Goal: Information Seeking & Learning: Learn about a topic

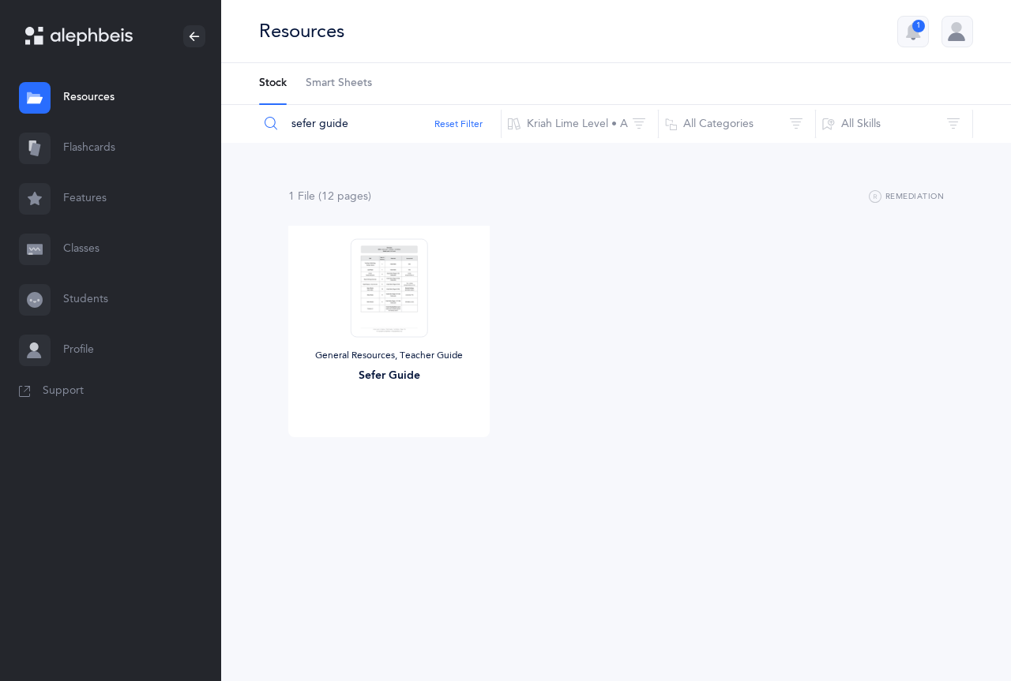
drag, startPoint x: 347, startPoint y: 121, endPoint x: 272, endPoint y: 124, distance: 75.9
click at [272, 124] on div "sefer guide" at bounding box center [379, 124] width 243 height 38
type input "homework"
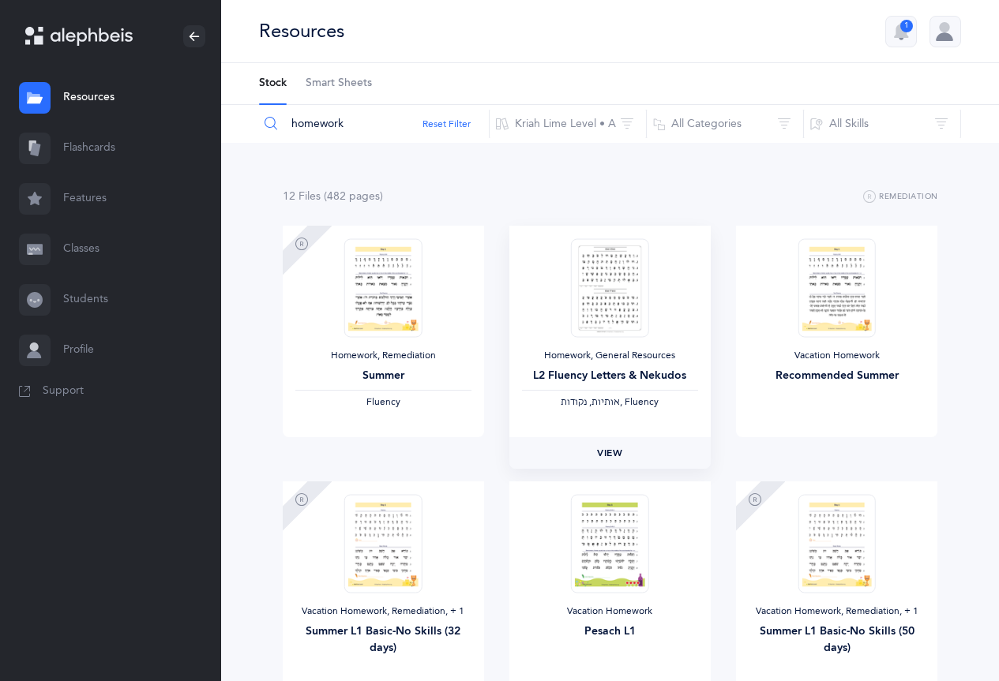
click at [587, 449] on link "View" at bounding box center [609, 453] width 201 height 32
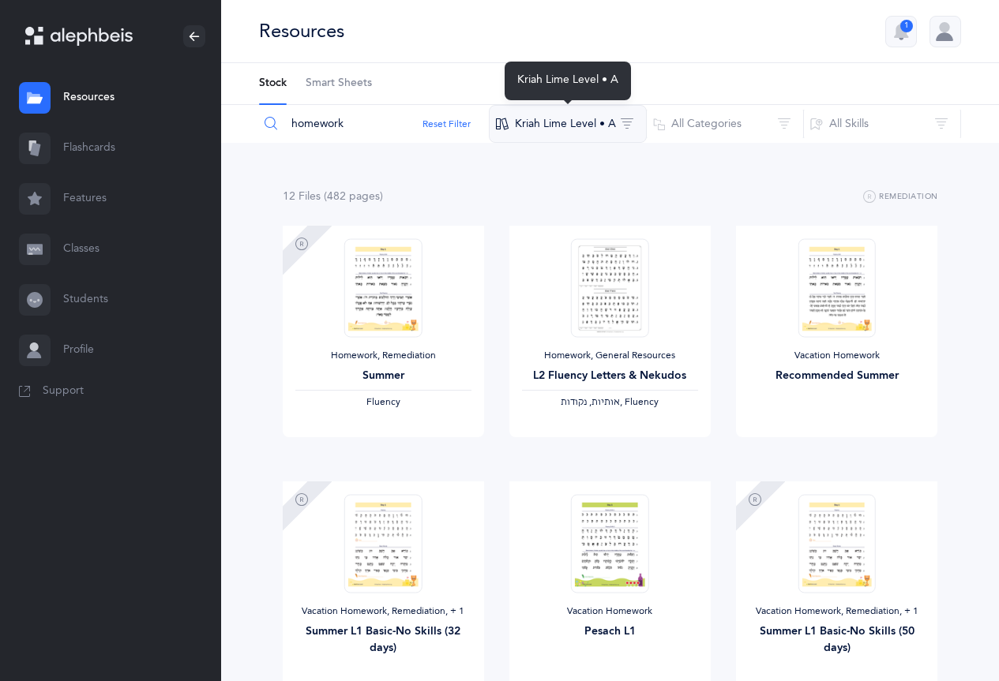
click at [581, 123] on button "Kriah Lime Level • A" at bounding box center [568, 124] width 158 height 38
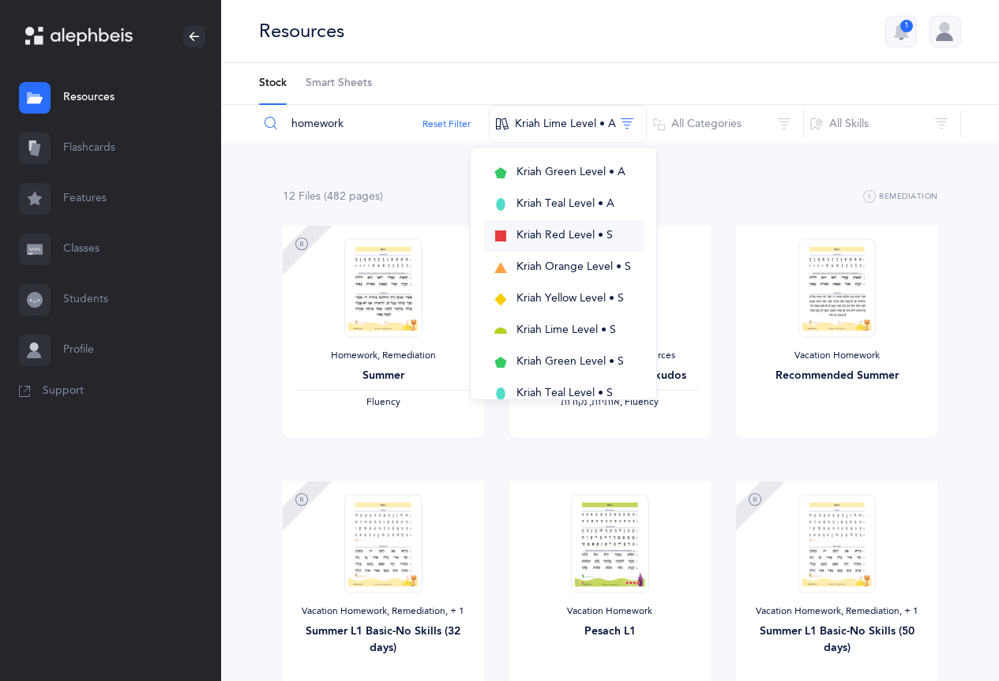
scroll to position [316, 0]
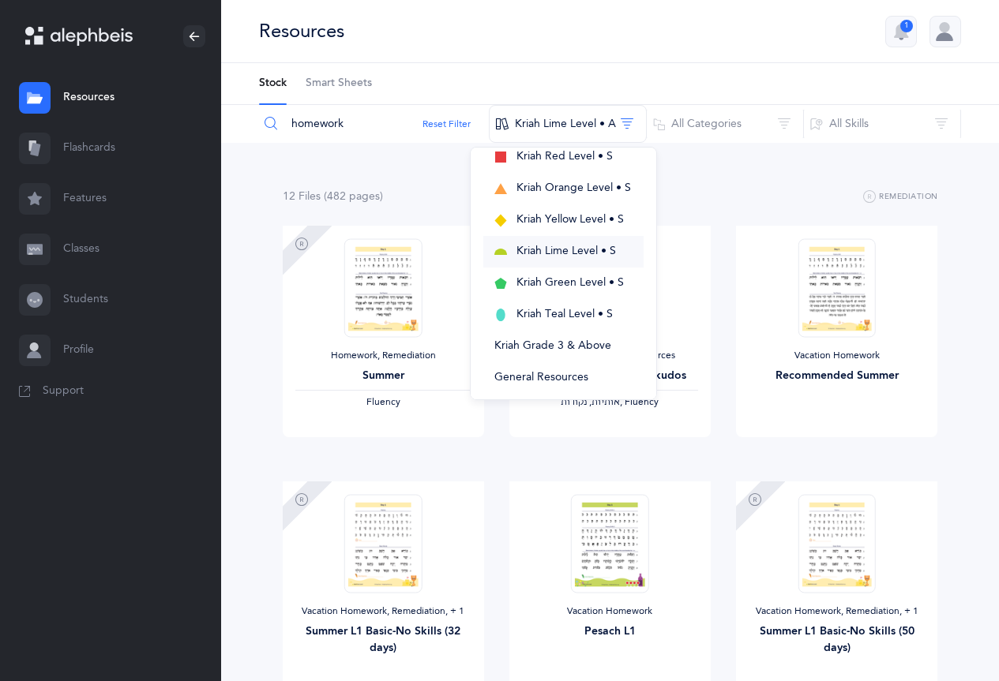
click at [599, 260] on button "Kriah Lime Level • S" at bounding box center [563, 252] width 160 height 32
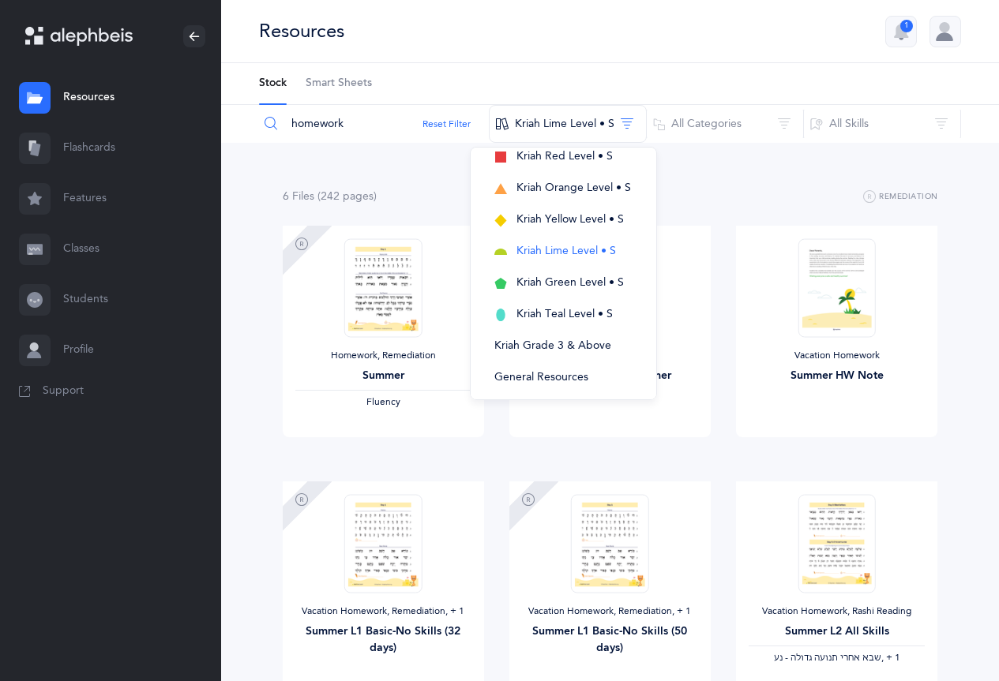
click at [746, 186] on div "6 File s (242 page s ) Remediation Homework, Remediation Summer Fluency View Va…" at bounding box center [610, 472] width 778 height 658
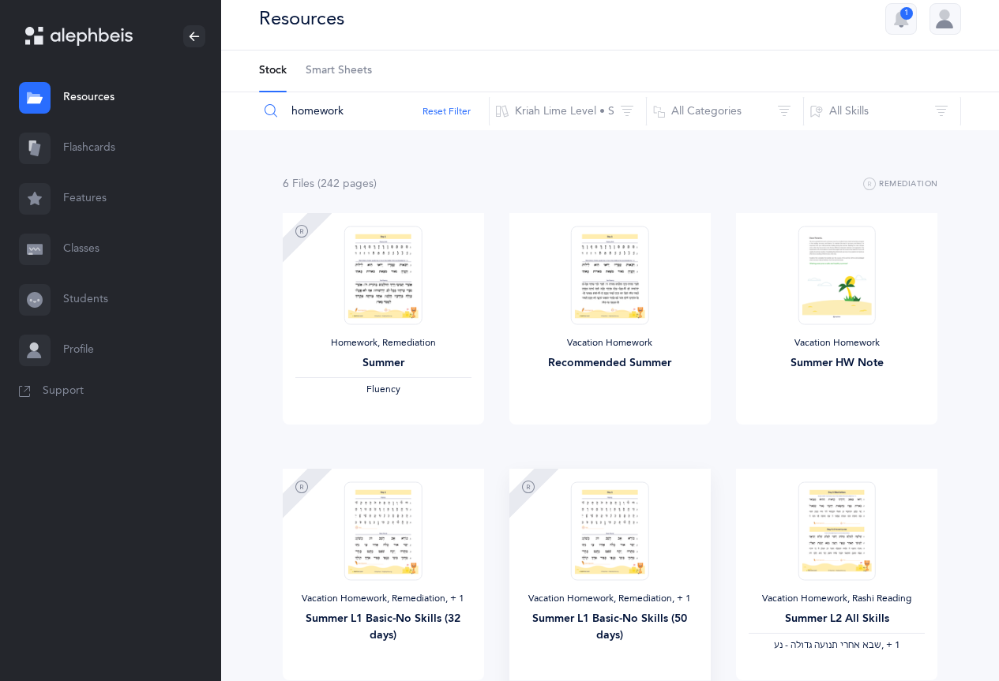
scroll to position [0, 0]
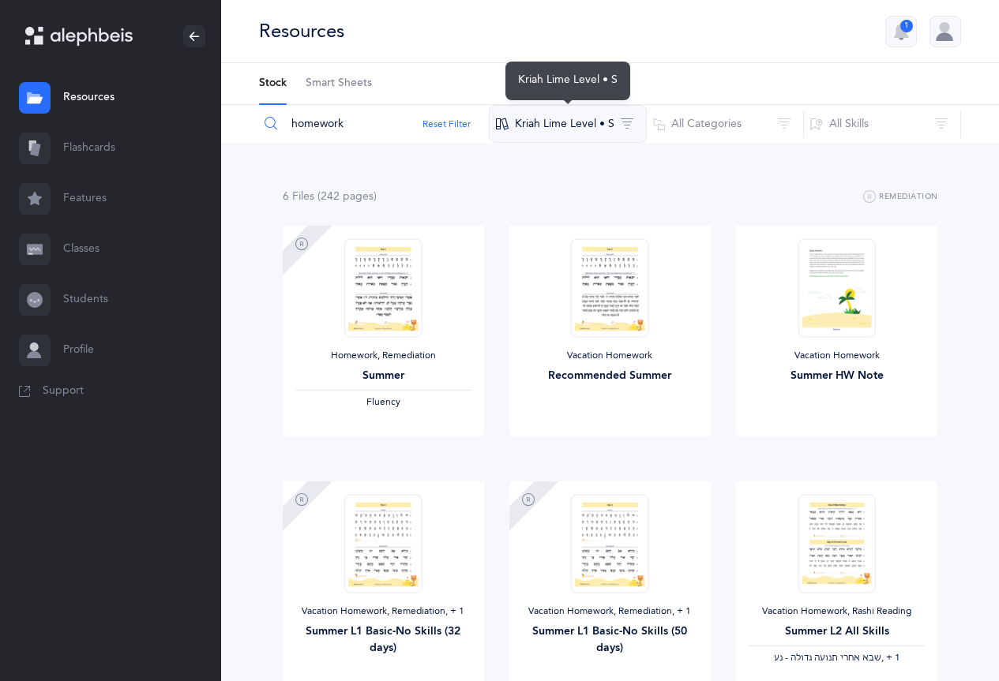
click at [611, 128] on button "Kriah Lime Level • S" at bounding box center [568, 124] width 158 height 38
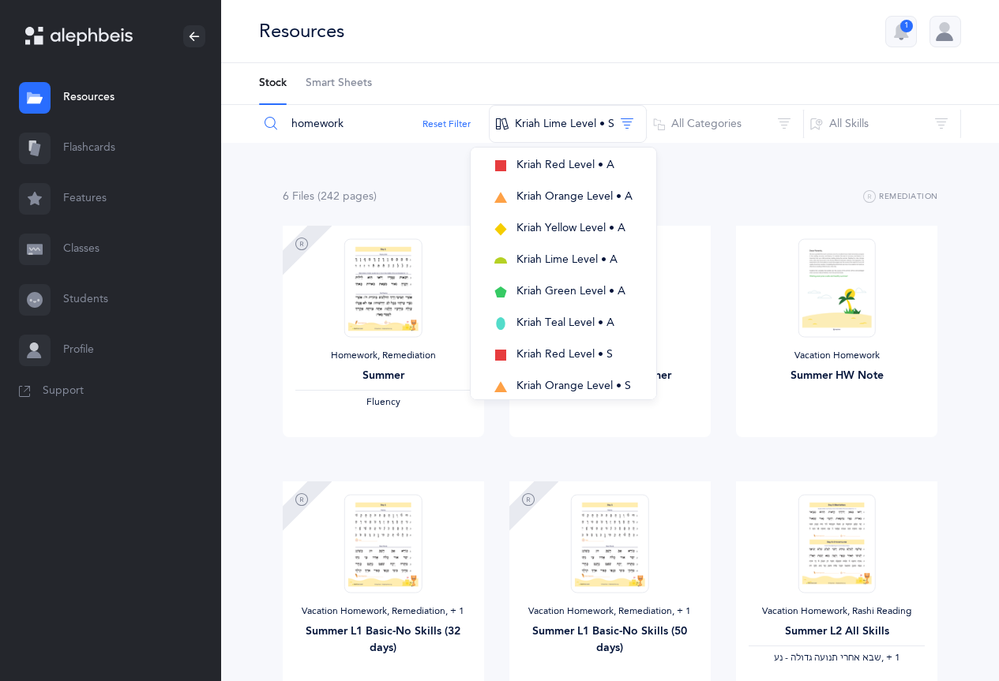
scroll to position [39, 0]
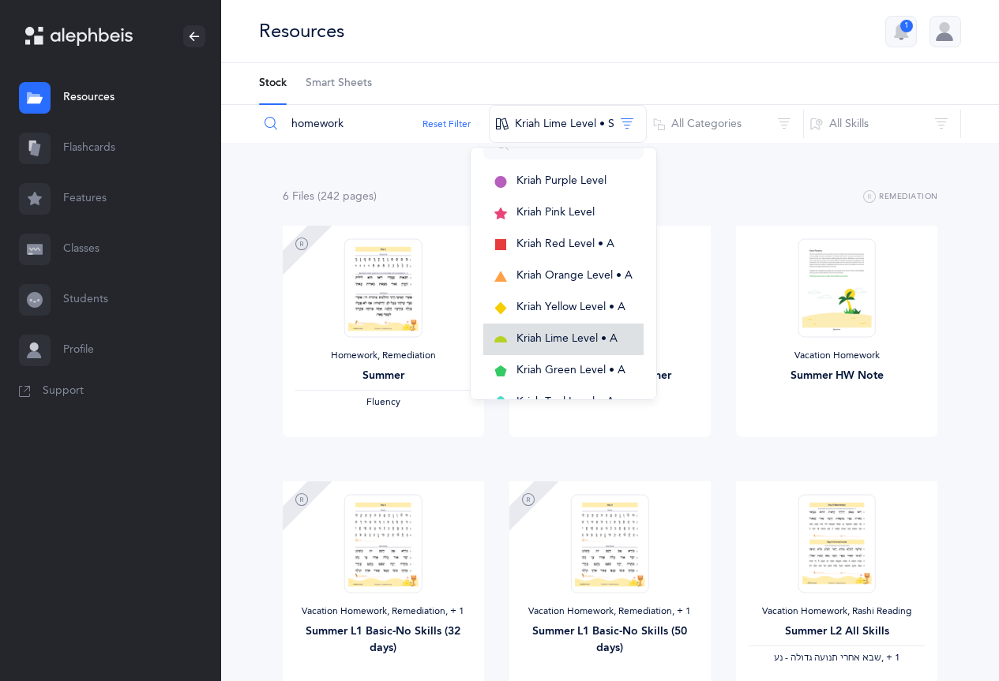
click at [612, 342] on span "Kriah Lime Level • A" at bounding box center [566, 338] width 101 height 13
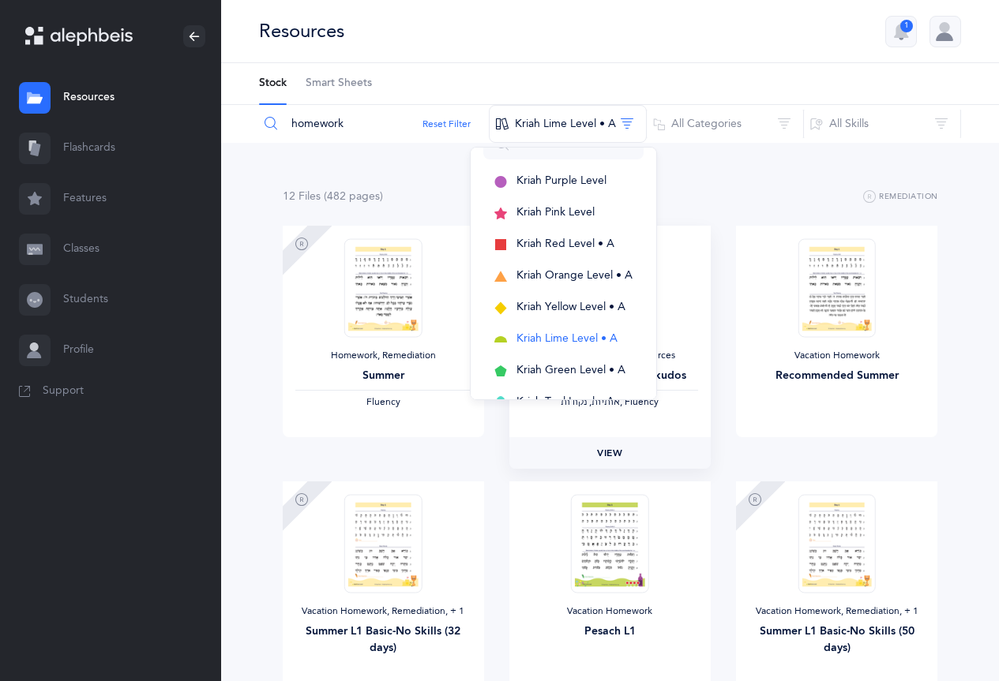
click at [656, 463] on link "View" at bounding box center [609, 453] width 201 height 32
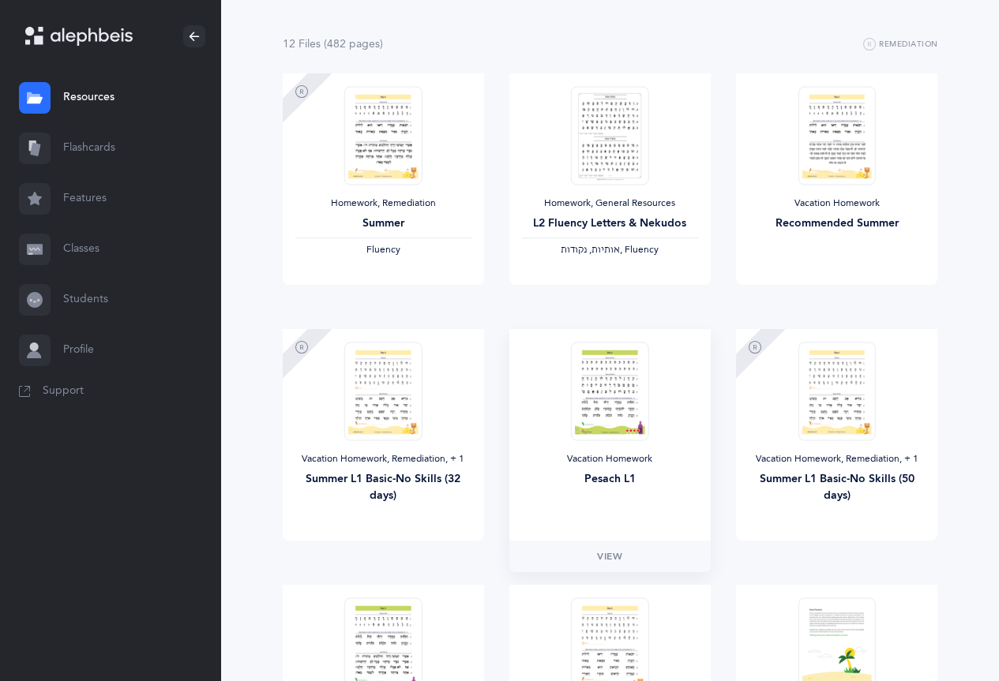
scroll to position [158, 0]
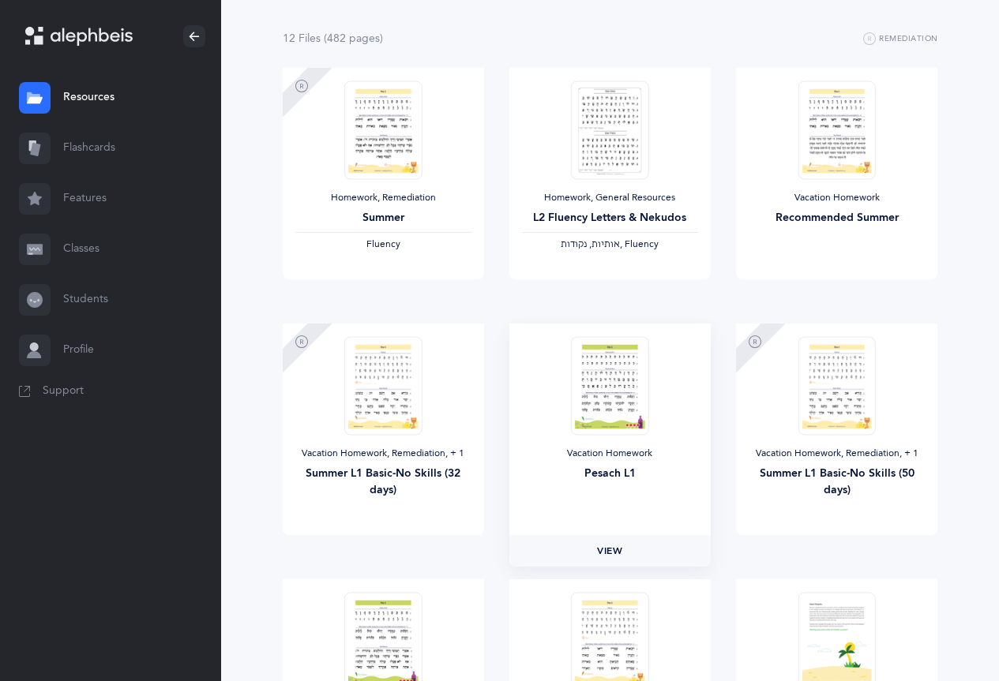
click at [631, 564] on link "View" at bounding box center [609, 551] width 201 height 32
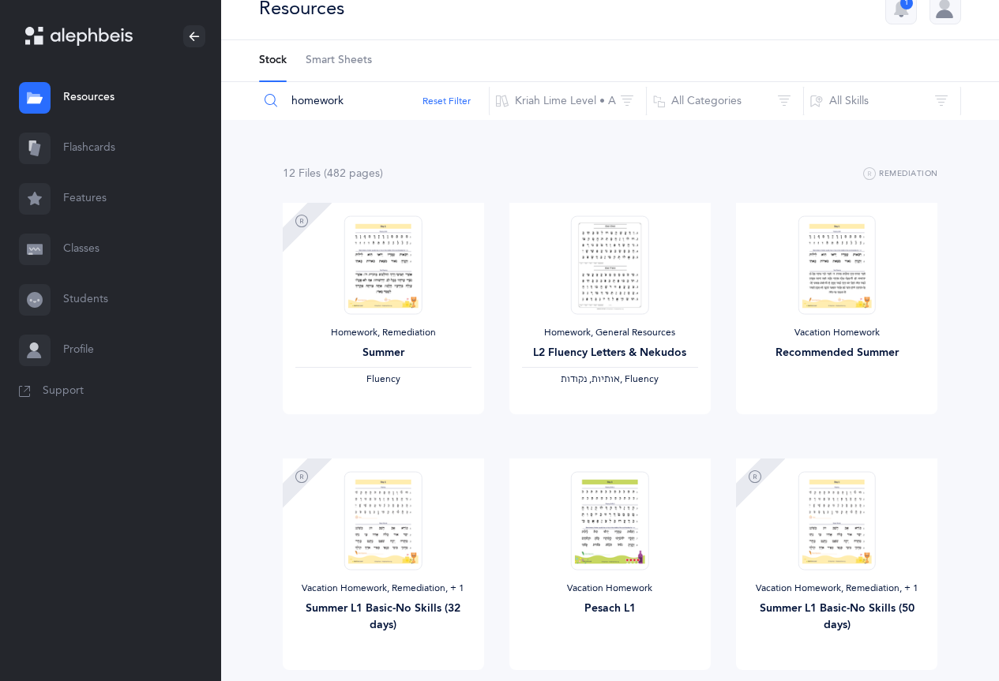
scroll to position [0, 0]
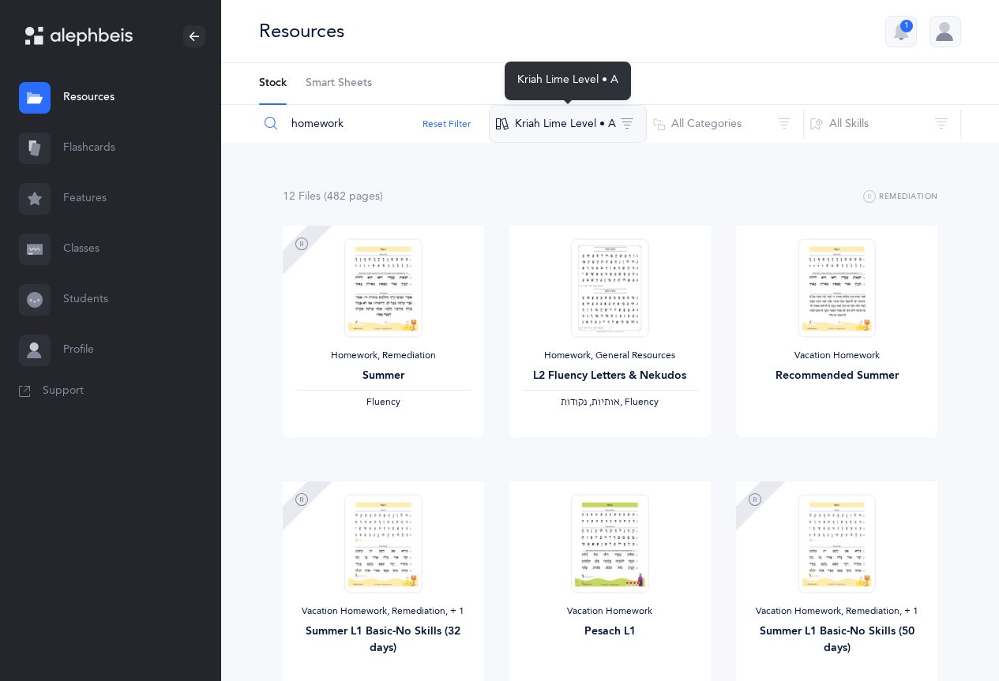
click at [545, 121] on button "Kriah Lime Level • A" at bounding box center [568, 124] width 158 height 38
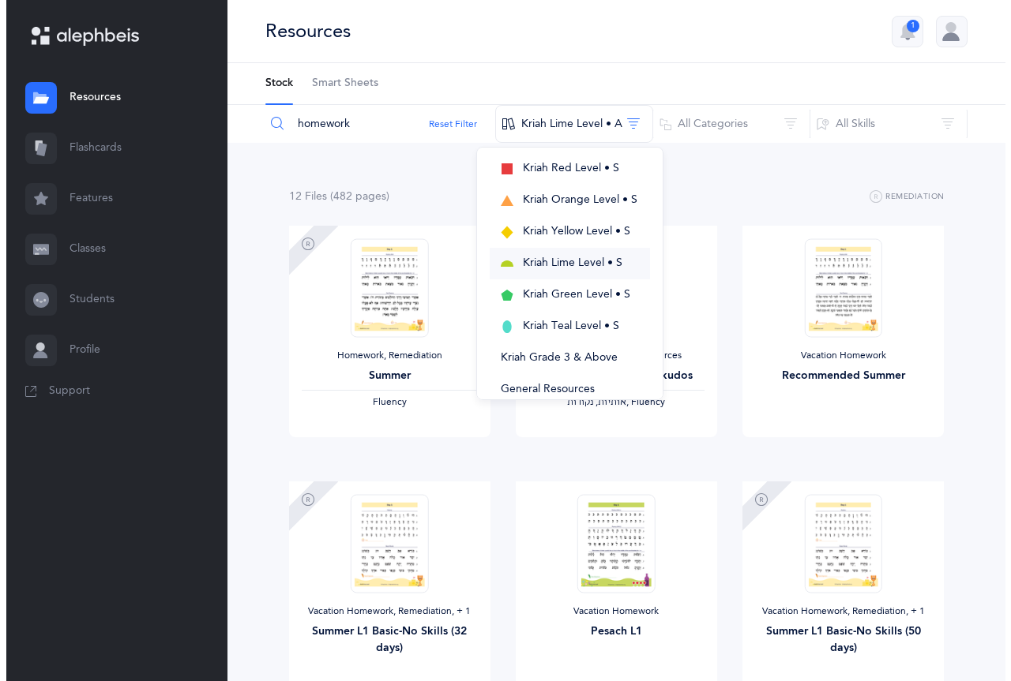
scroll to position [355, 0]
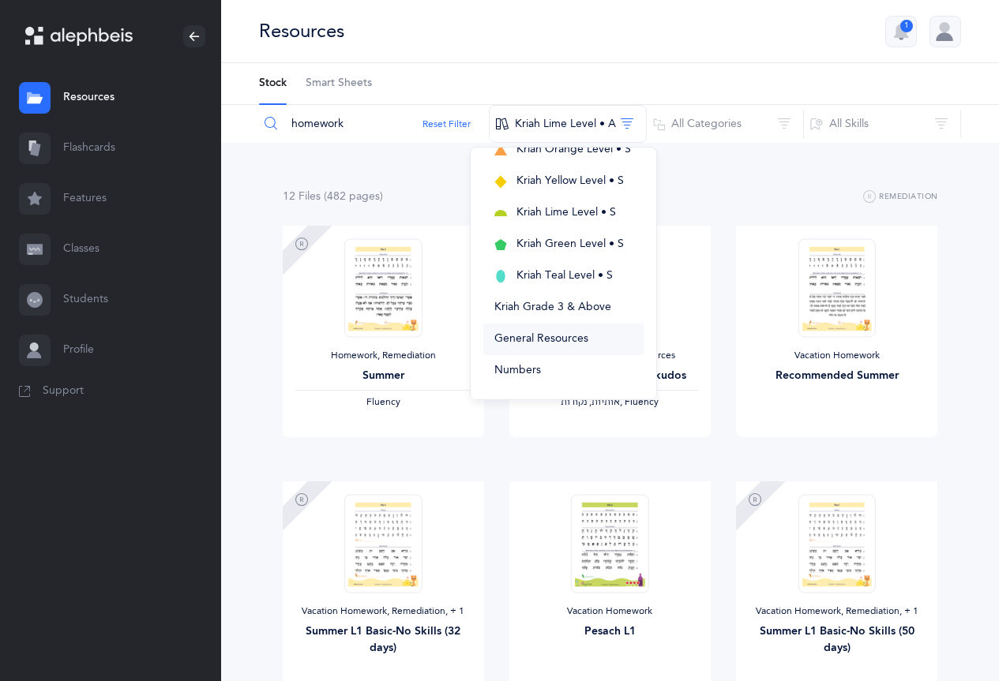
click at [582, 336] on span "General Resources" at bounding box center [541, 338] width 94 height 13
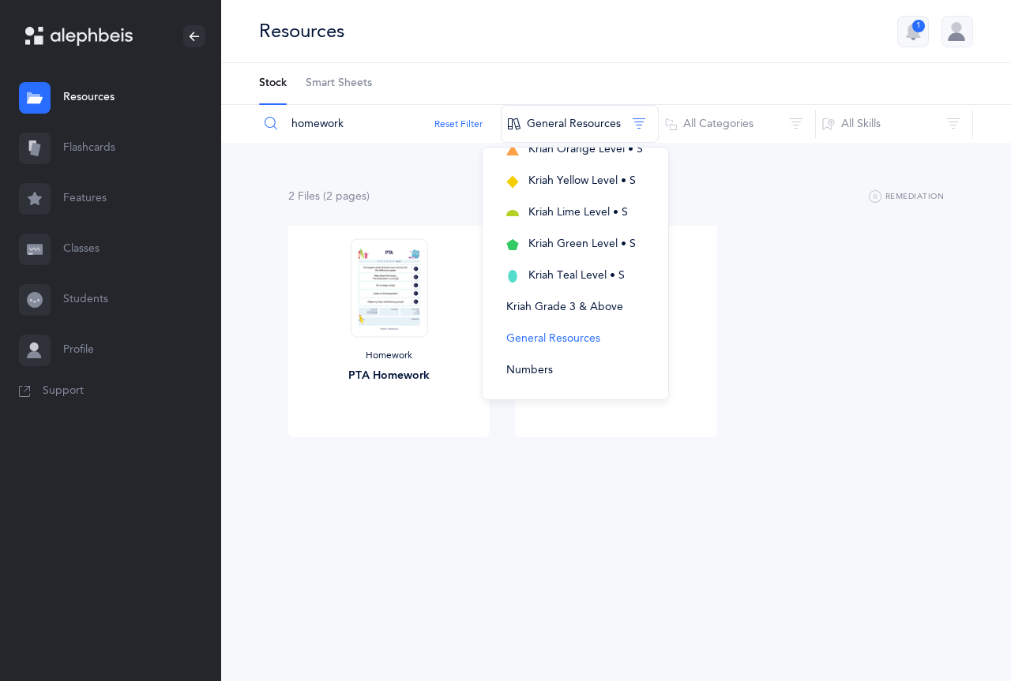
click at [740, 253] on div "Homework PTA Homework View Homework Chanuka Homework View" at bounding box center [616, 354] width 681 height 256
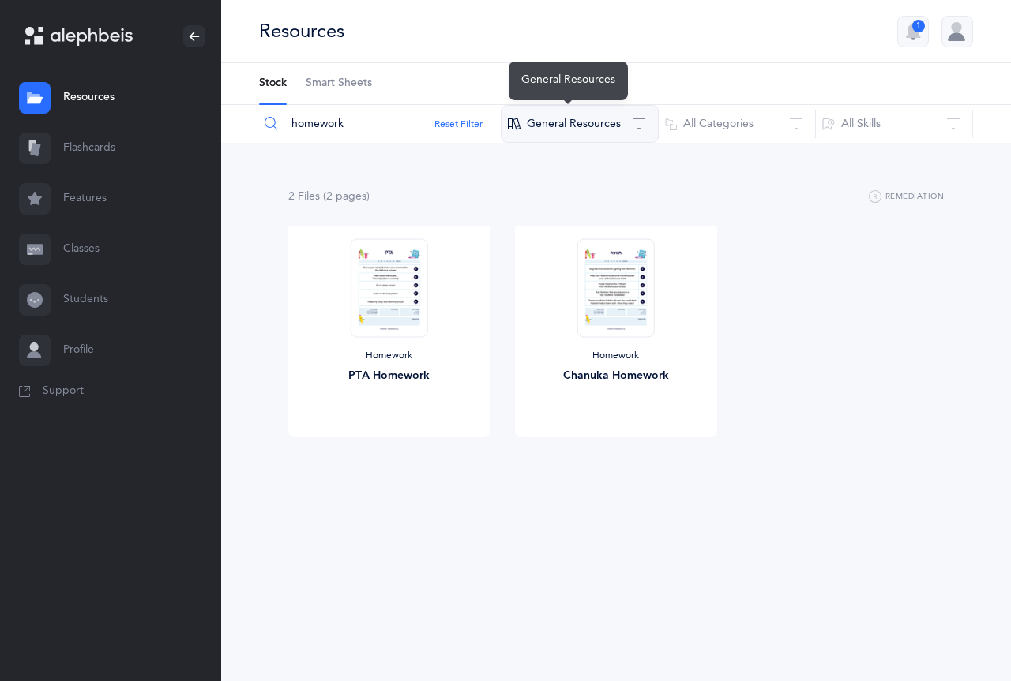
click at [546, 136] on button "General Resources" at bounding box center [580, 124] width 158 height 38
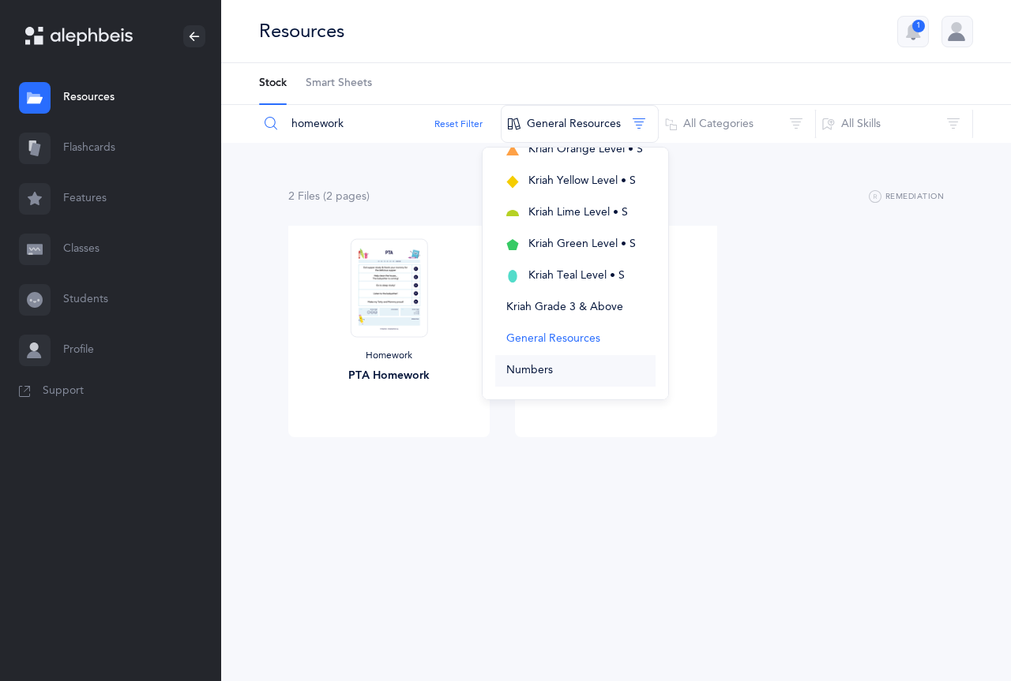
click at [555, 370] on button "Numbers" at bounding box center [575, 371] width 160 height 32
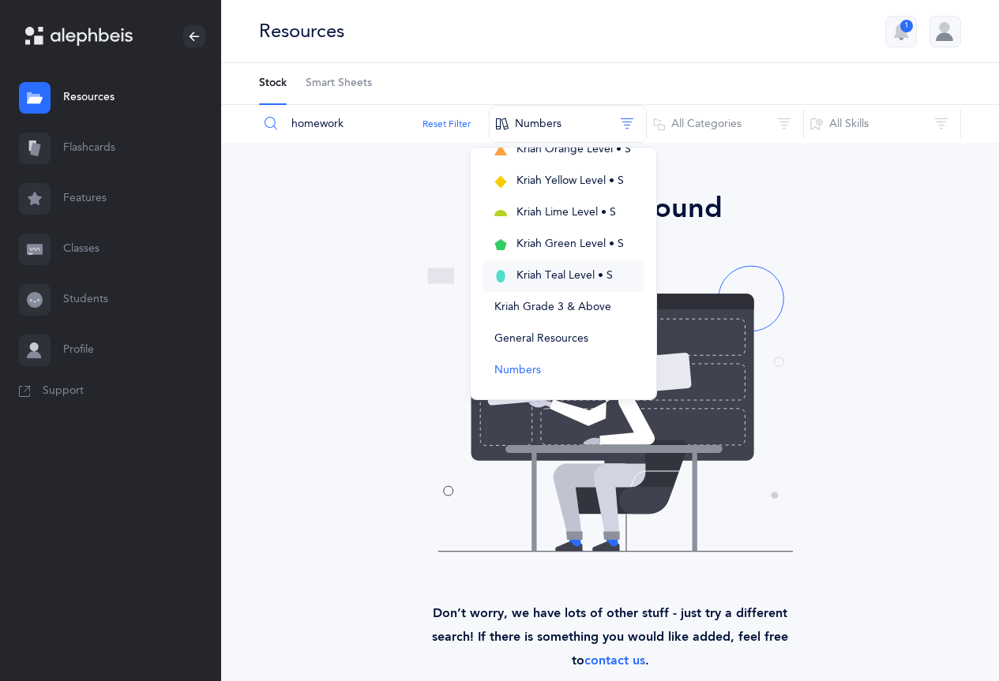
scroll to position [197, 0]
click at [577, 184] on span "Kriah Lime Level • A" at bounding box center [566, 180] width 101 height 13
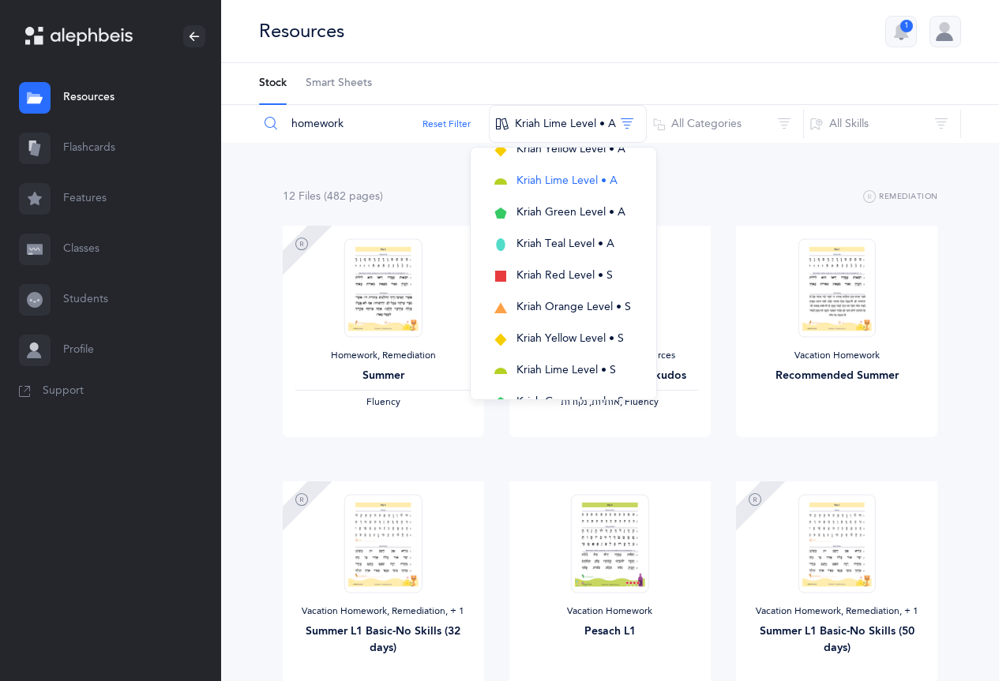
click at [105, 96] on link "Resources" at bounding box center [110, 98] width 221 height 51
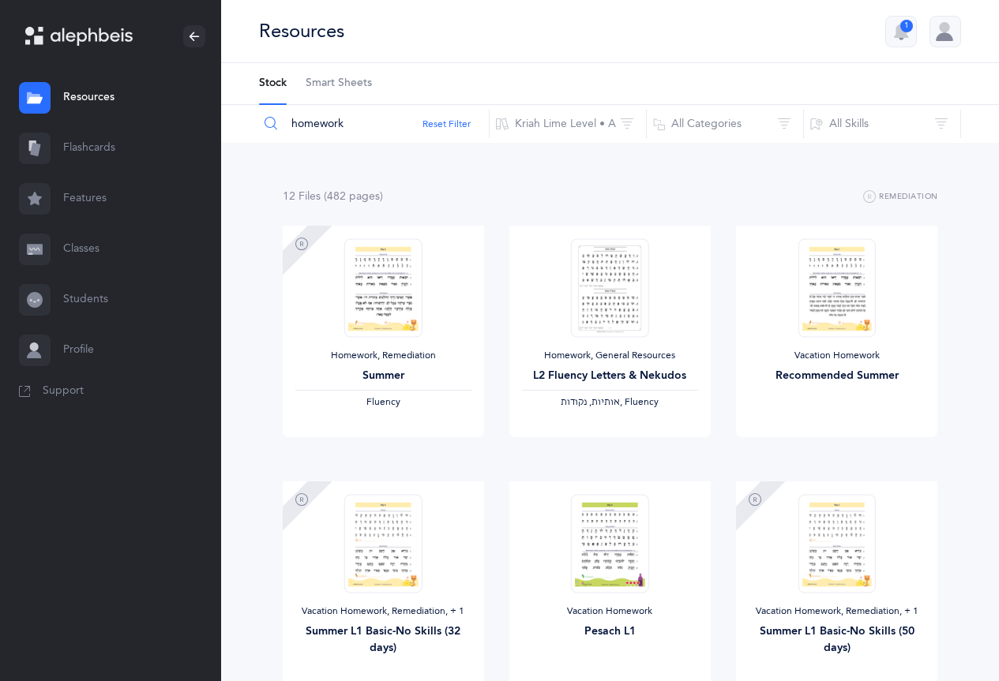
click at [86, 142] on link "Flashcards" at bounding box center [110, 148] width 221 height 51
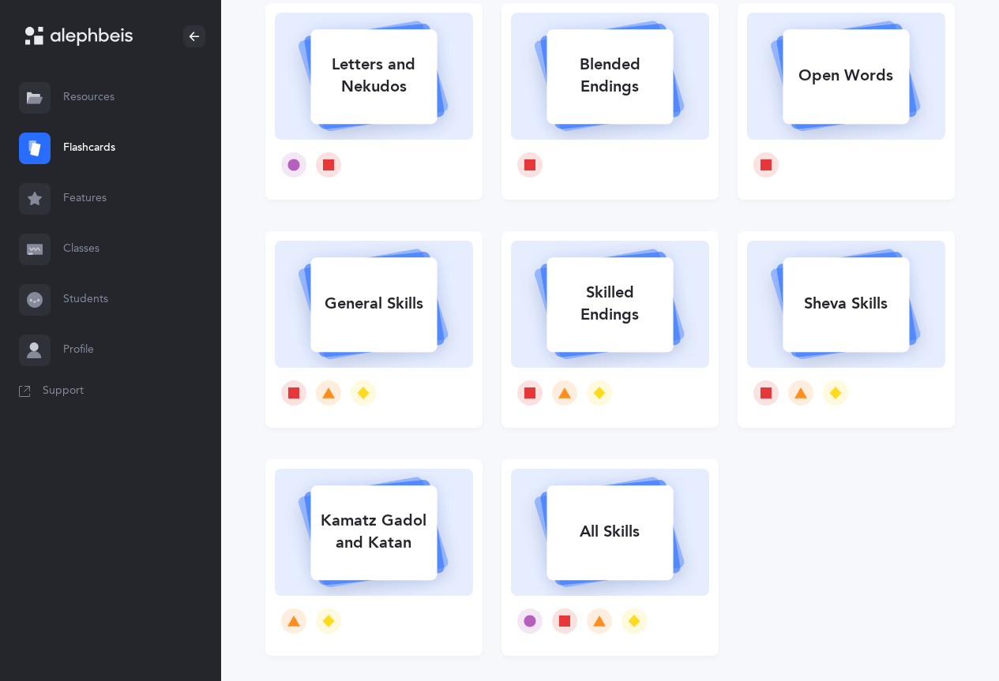
scroll to position [227, 0]
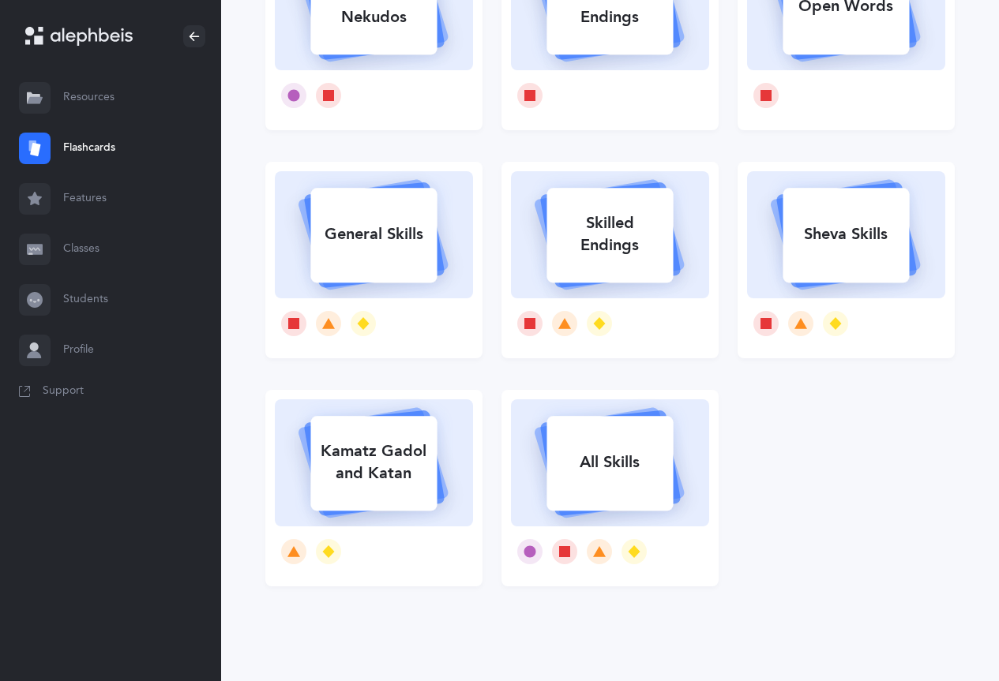
click at [85, 246] on link "Classes" at bounding box center [110, 249] width 221 height 51
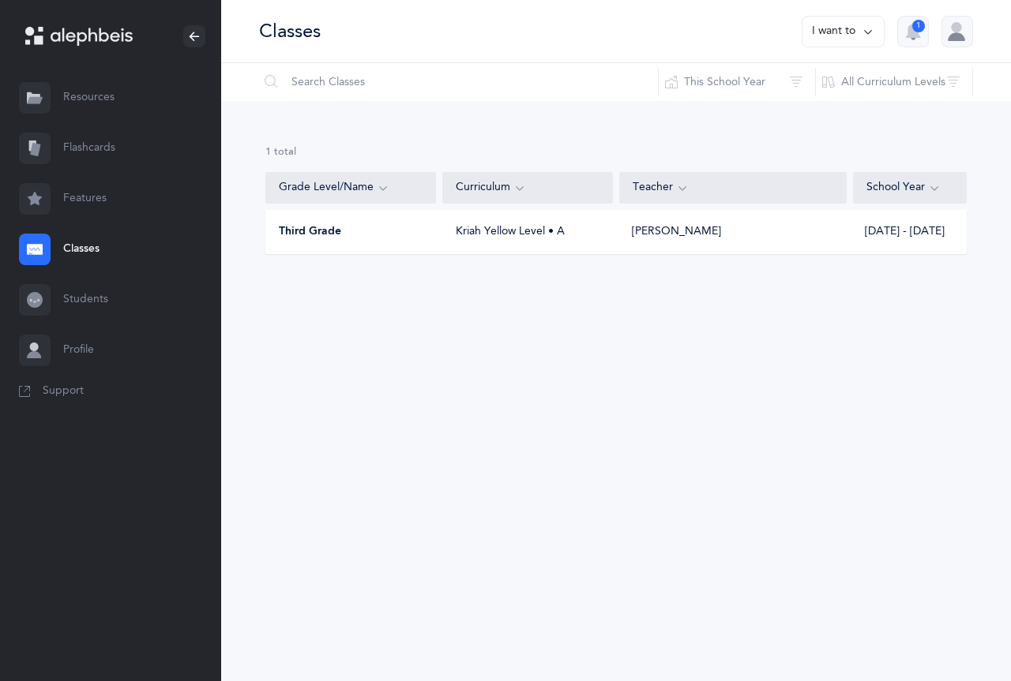
click at [398, 242] on div "Third Grade Kriah Yellow Level • A [PERSON_NAME] [DATE] - [DATE]" at bounding box center [615, 232] width 701 height 44
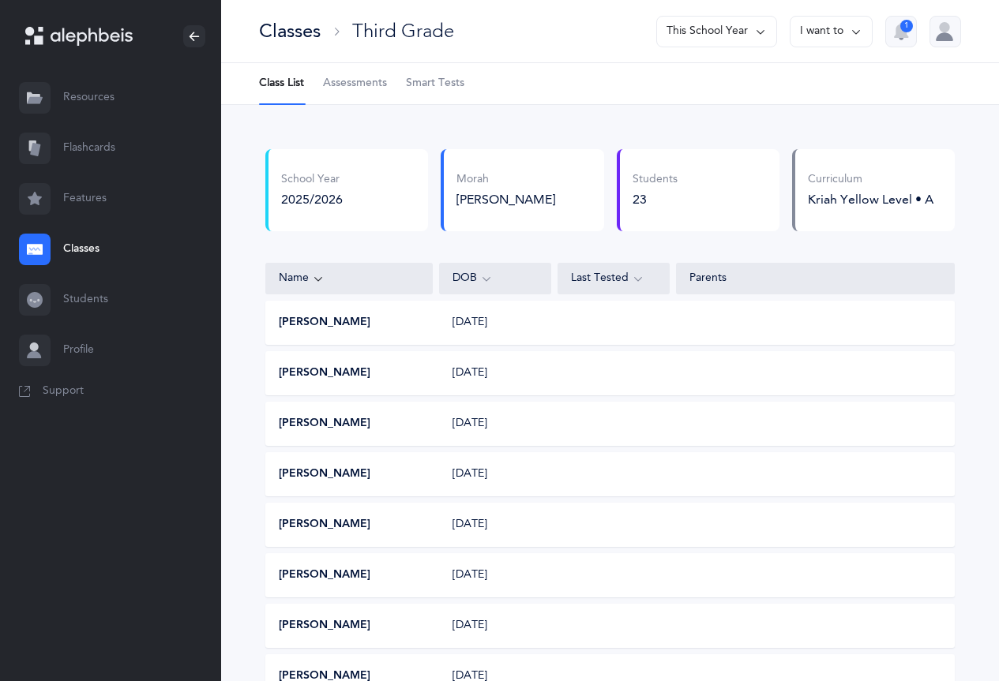
click at [612, 275] on div "Last Tested" at bounding box center [613, 278] width 85 height 17
click at [353, 83] on span "Assessments" at bounding box center [355, 84] width 64 height 16
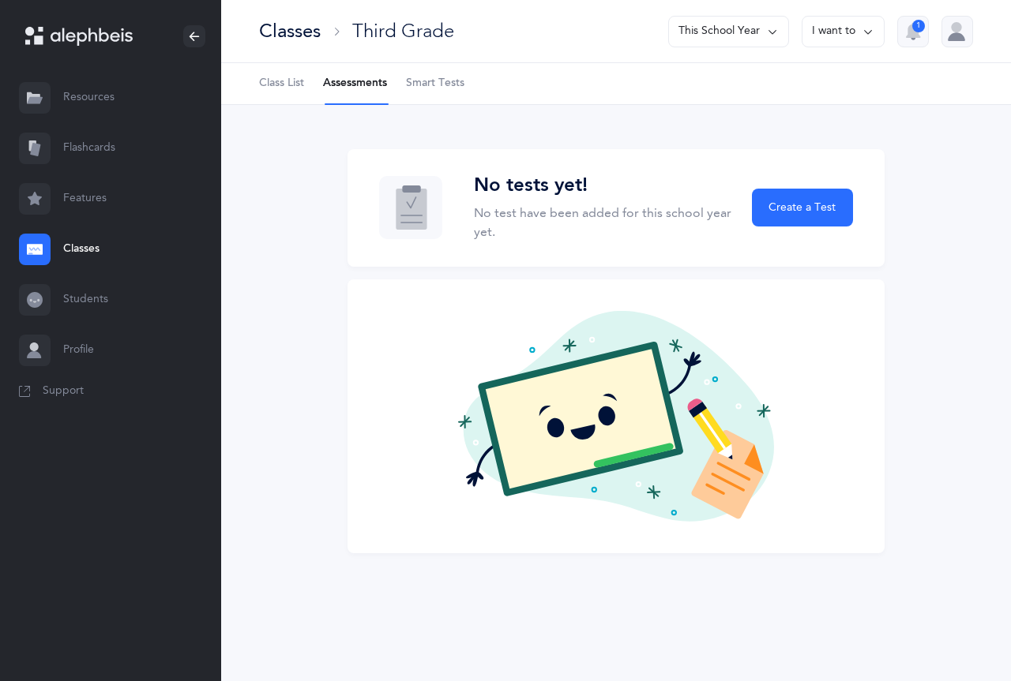
click at [428, 88] on span "Smart Tests" at bounding box center [435, 84] width 58 height 16
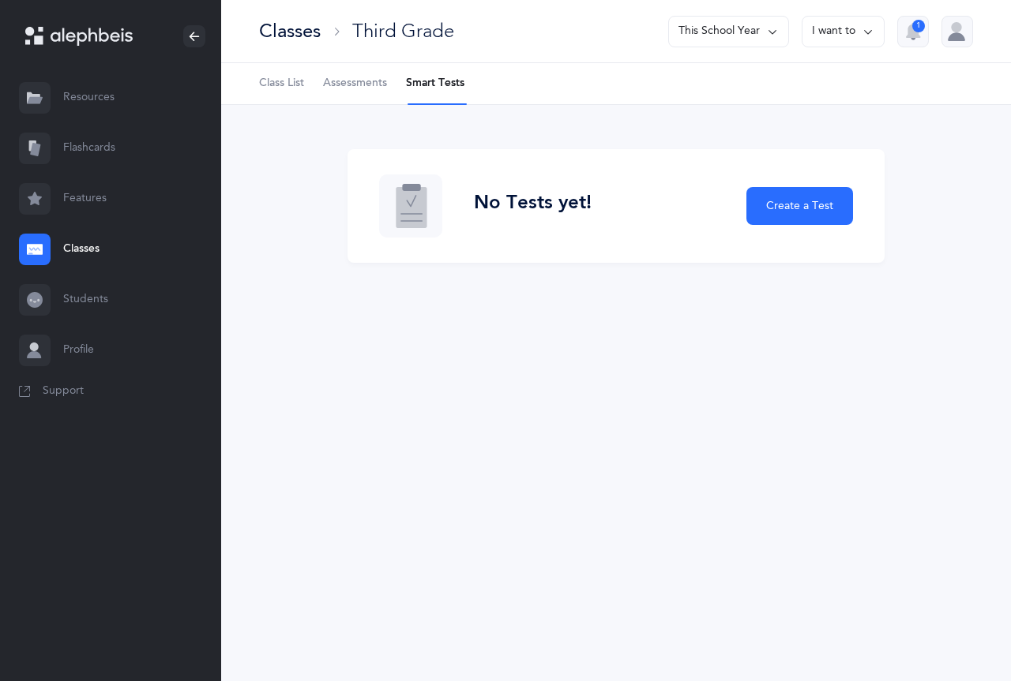
click at [77, 290] on link "Students" at bounding box center [110, 300] width 221 height 51
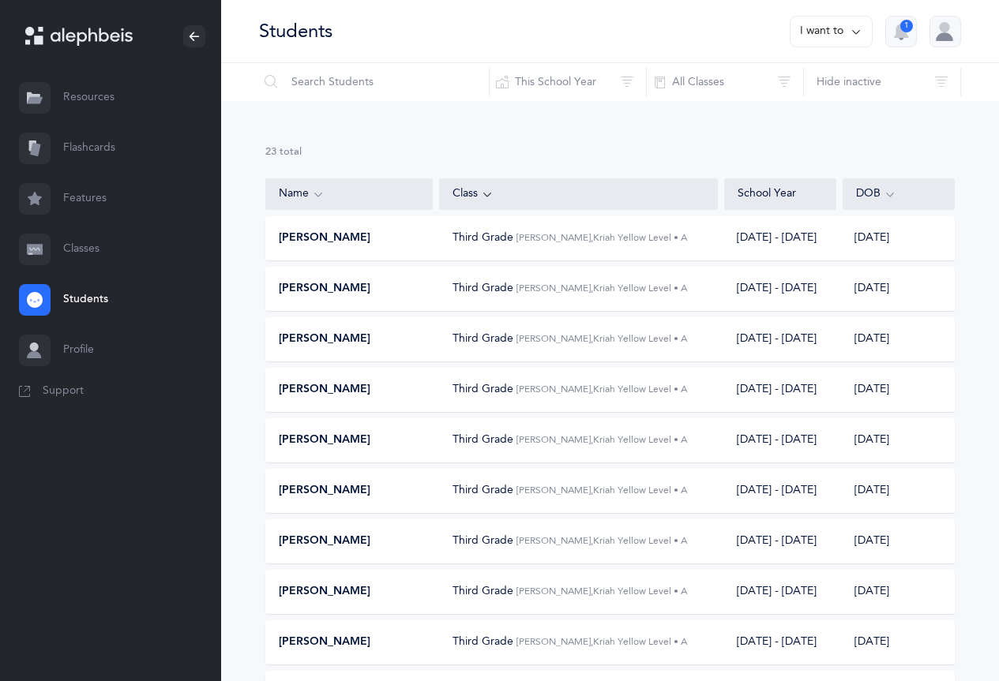
click at [89, 197] on link "Features" at bounding box center [110, 199] width 221 height 51
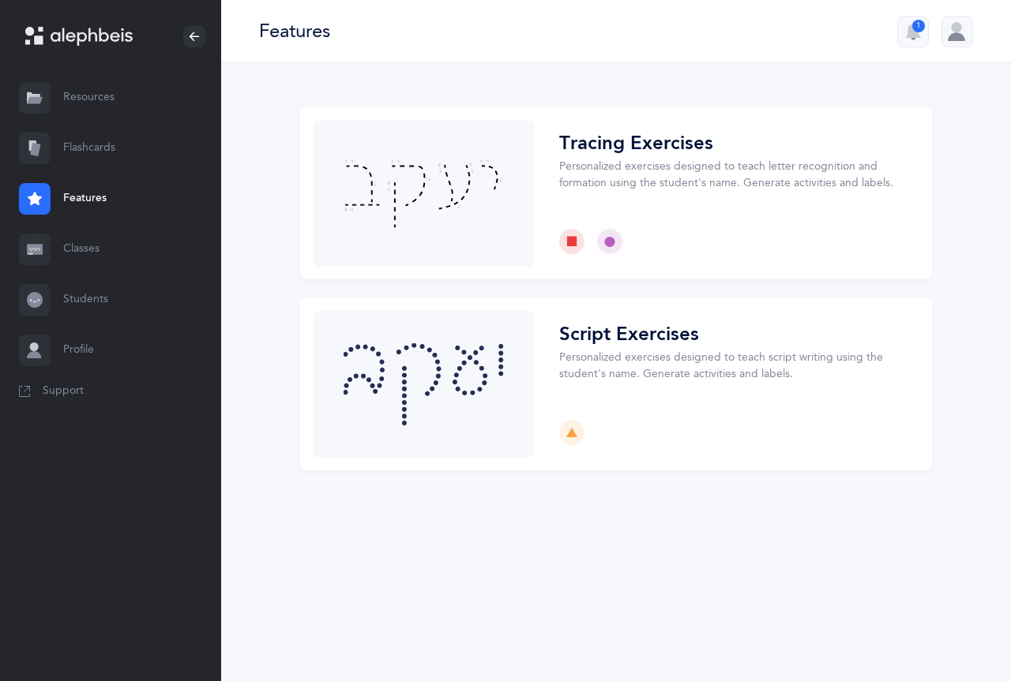
click at [103, 103] on link "Resources" at bounding box center [110, 98] width 221 height 51
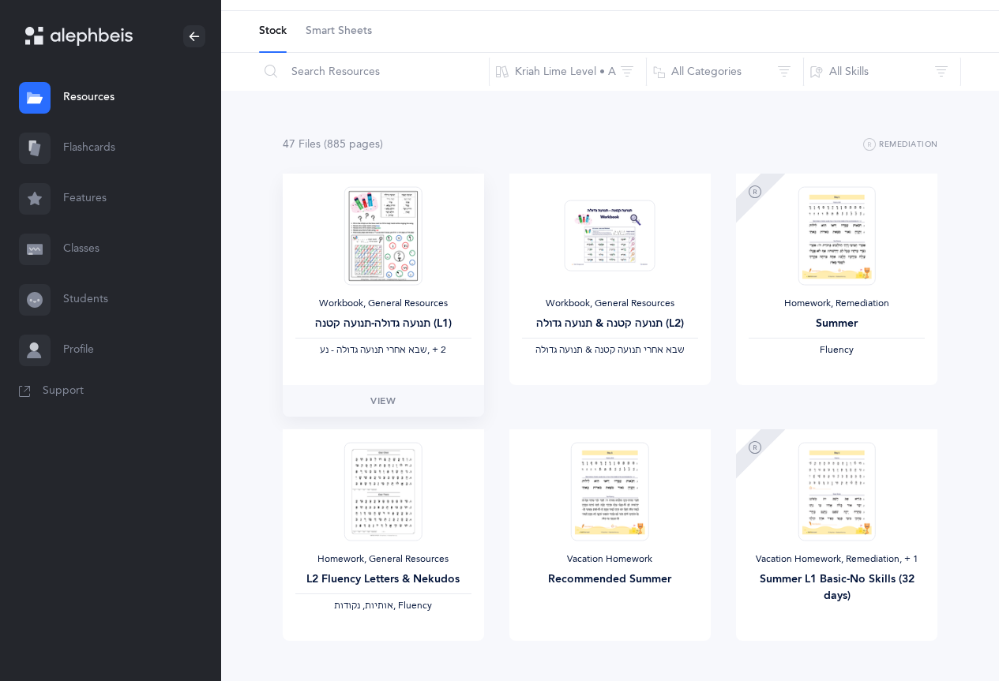
scroll to position [79, 0]
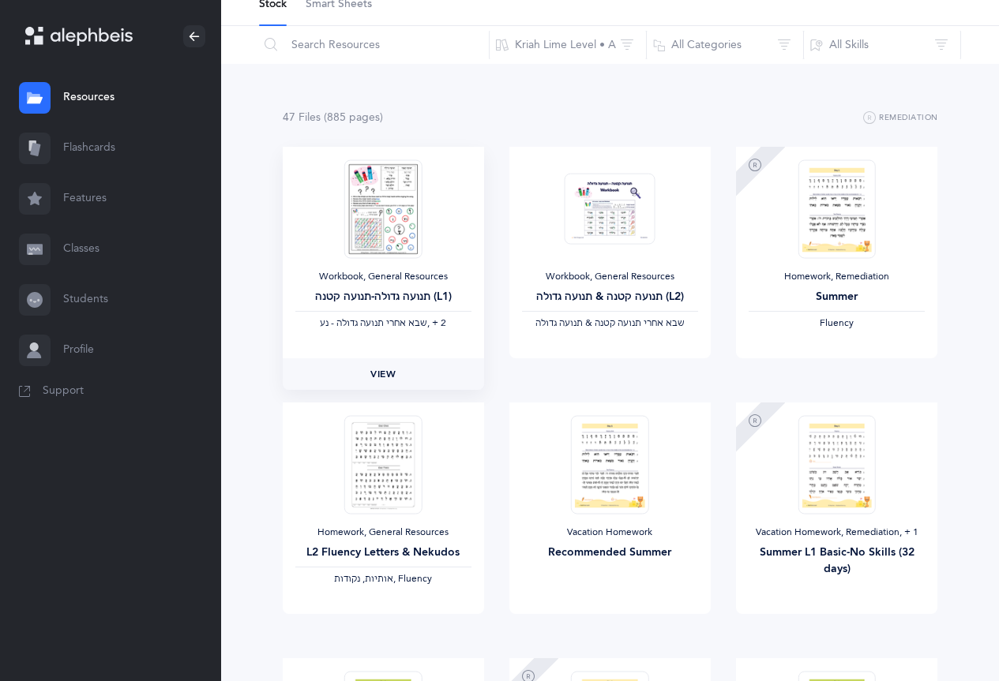
click at [394, 377] on span "View" at bounding box center [382, 374] width 25 height 14
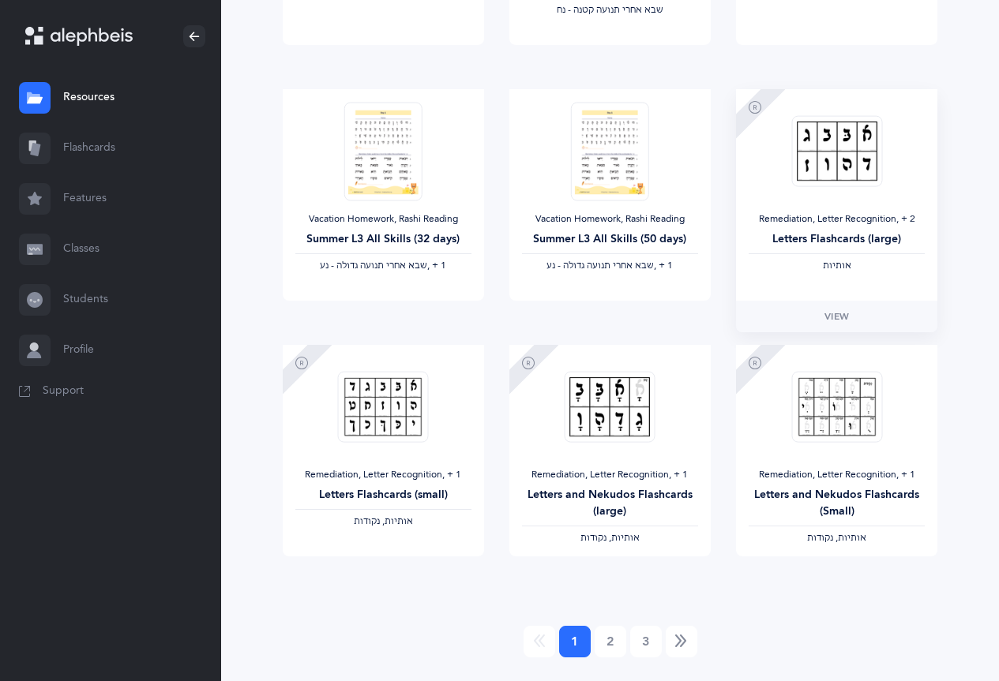
scroll to position [1184, 0]
